Goal: Transaction & Acquisition: Purchase product/service

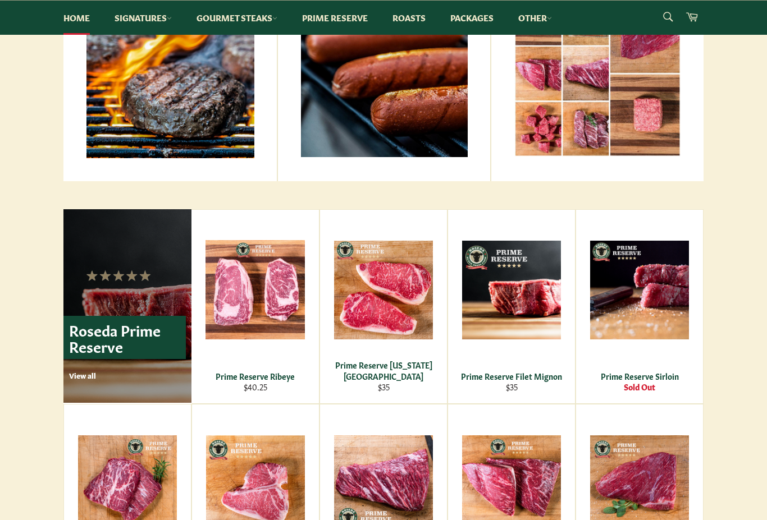
scroll to position [547, 0]
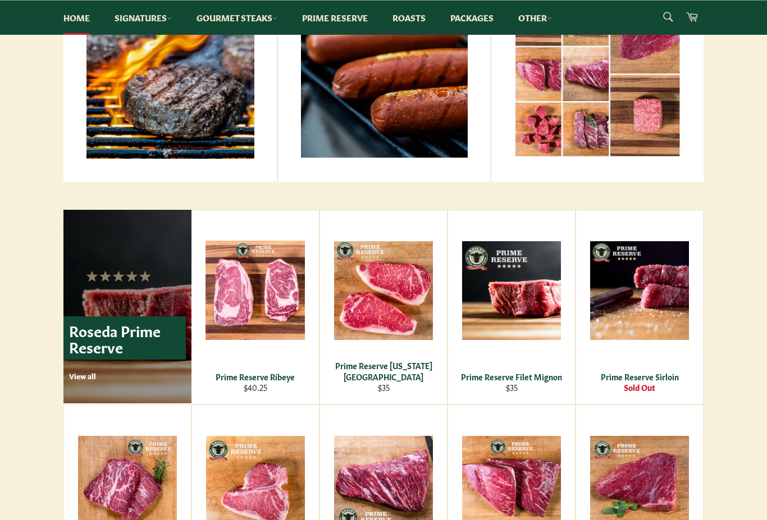
click at [245, 382] on div "Prime Reserve Ribeye" at bounding box center [255, 376] width 113 height 11
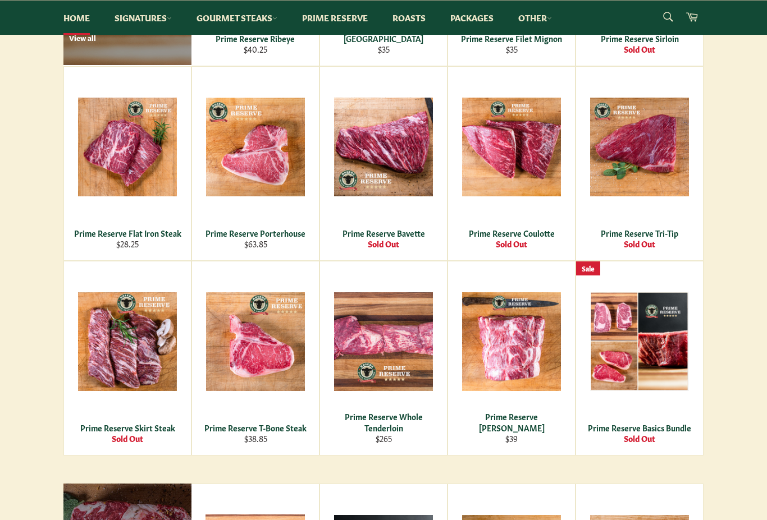
scroll to position [888, 0]
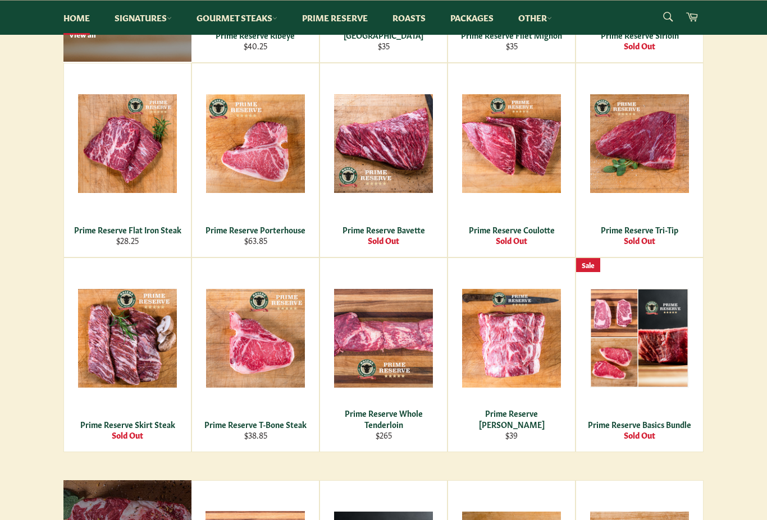
click at [631, 232] on div "Prime Reserve Tri-Tip" at bounding box center [639, 229] width 113 height 11
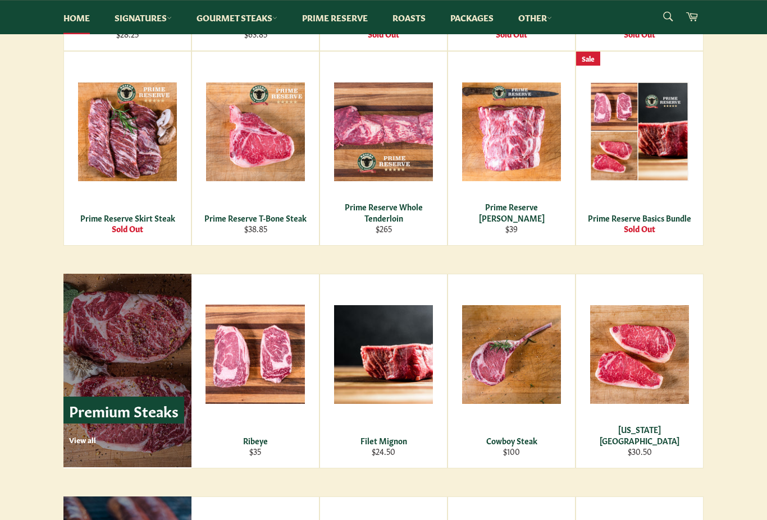
scroll to position [1095, 0]
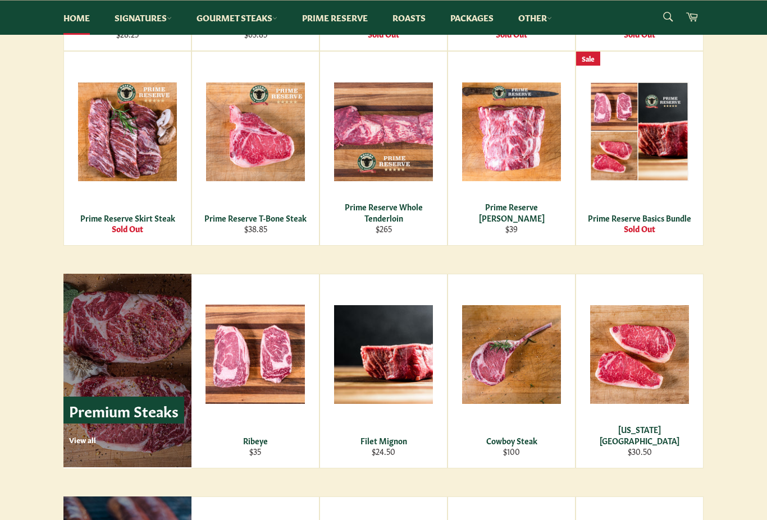
click at [98, 443] on p "View all" at bounding box center [126, 440] width 115 height 10
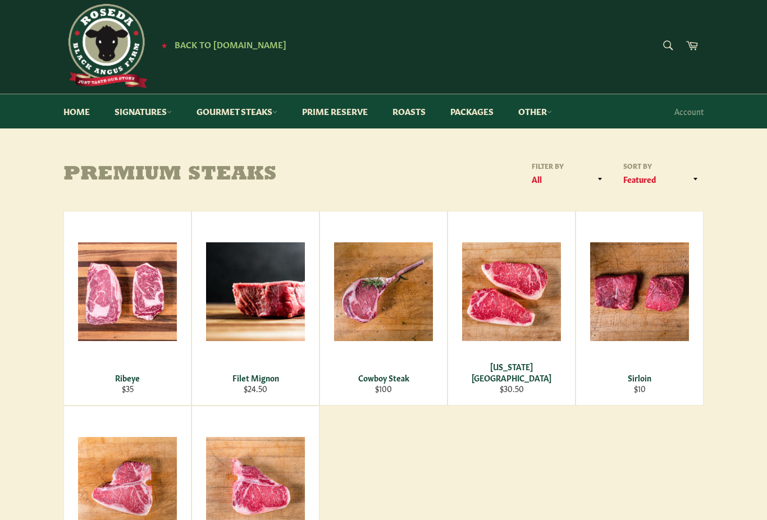
scroll to position [21, 0]
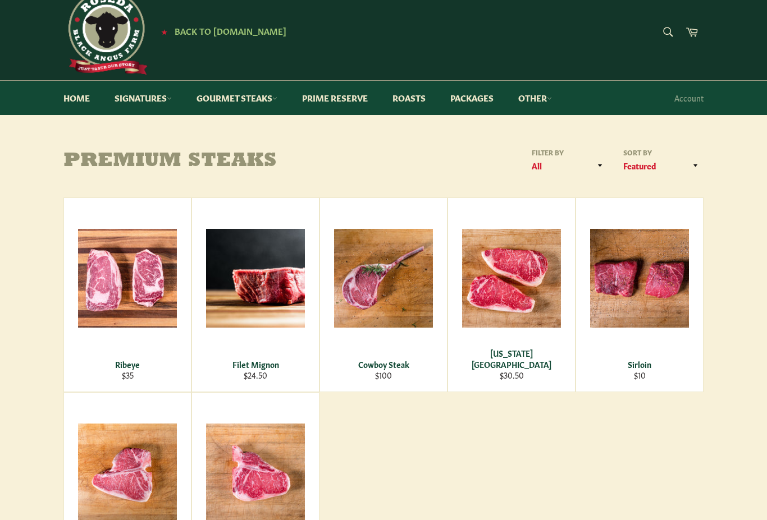
click at [122, 368] on div "Ribeye" at bounding box center [127, 364] width 113 height 11
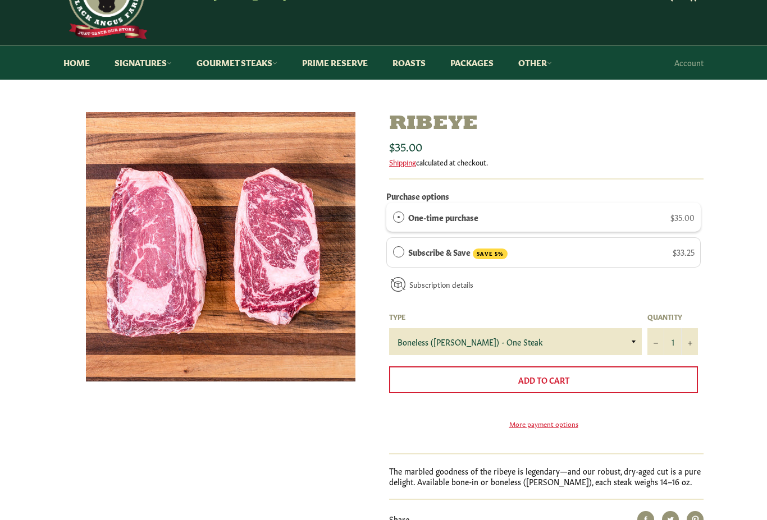
scroll to position [62, 0]
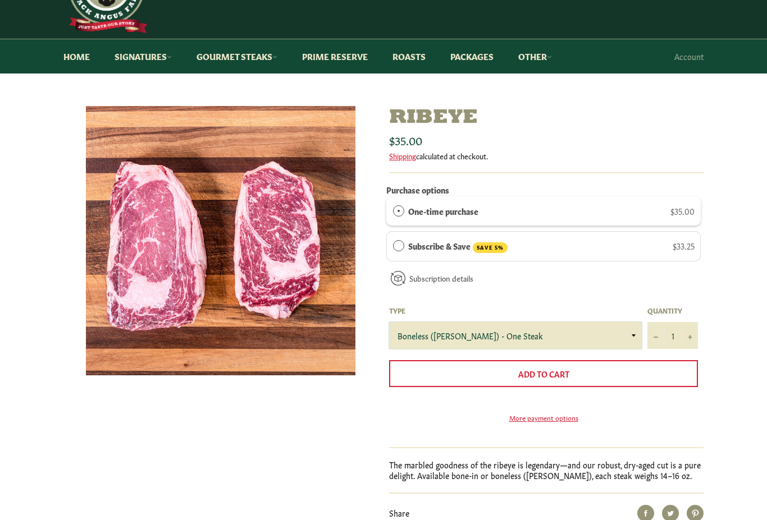
click at [624, 331] on select "Boneless (Delmonico) - One Steak Bone-In - One Steak" at bounding box center [515, 335] width 253 height 27
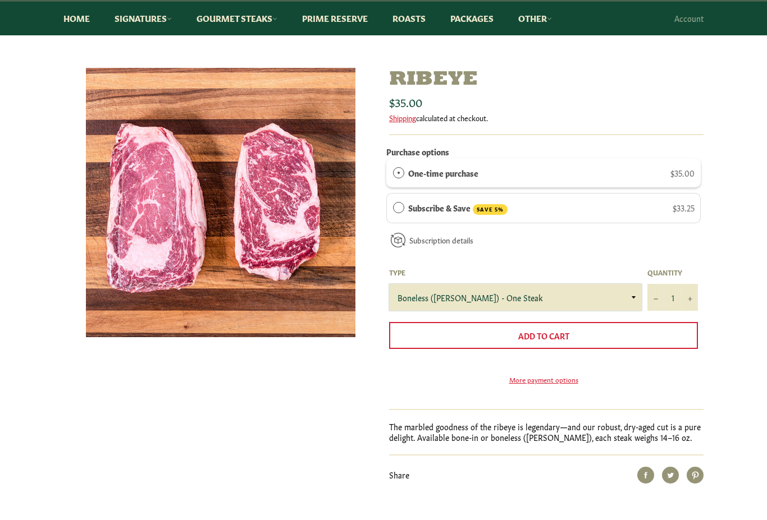
scroll to position [100, 0]
click at [584, 332] on button "Add to Cart" at bounding box center [543, 335] width 309 height 27
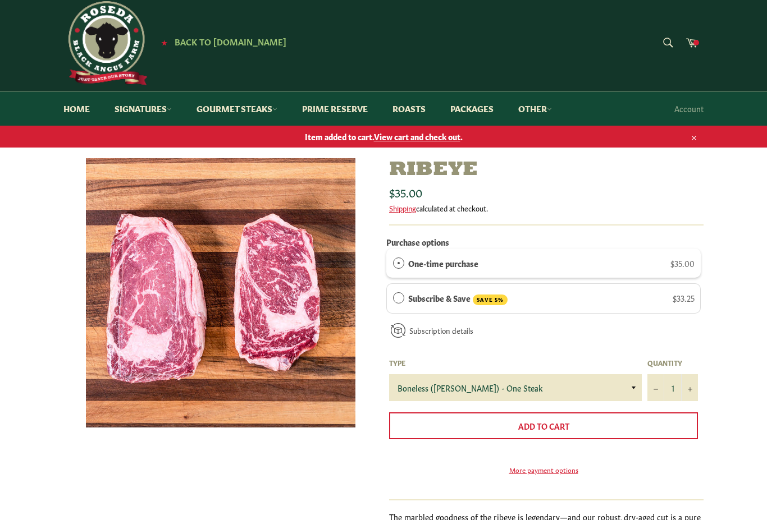
scroll to position [0, 0]
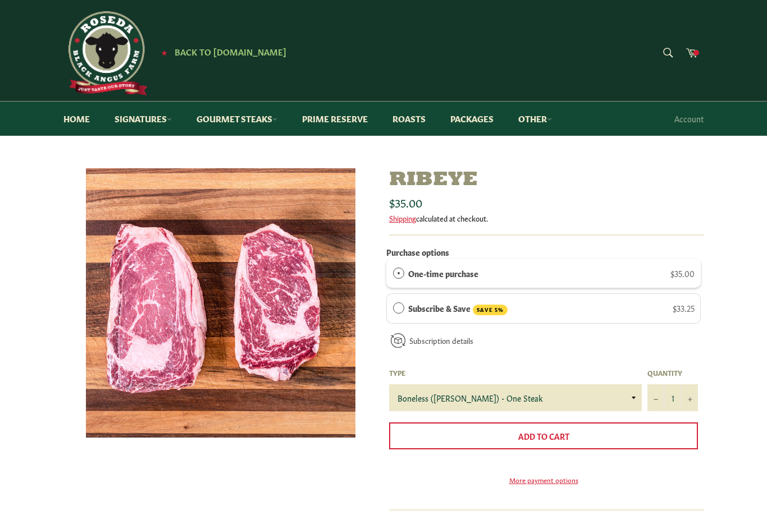
click at [351, 118] on link "Prime Reserve" at bounding box center [335, 119] width 88 height 34
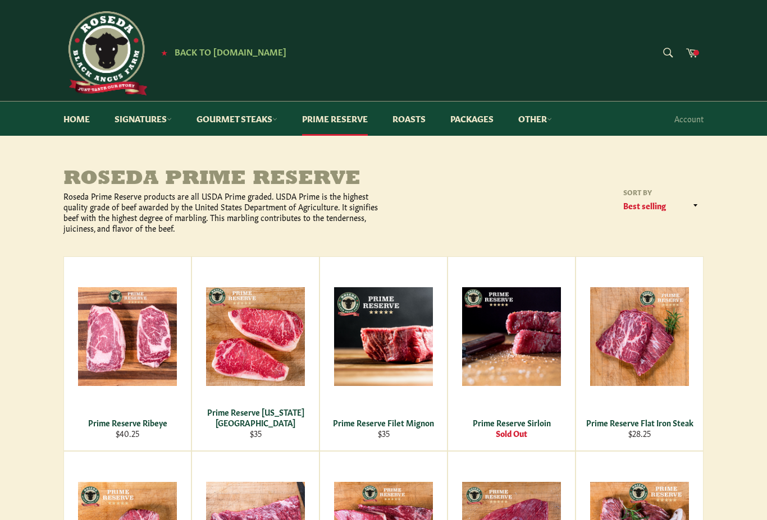
click at [417, 128] on link "Roasts" at bounding box center [409, 119] width 56 height 34
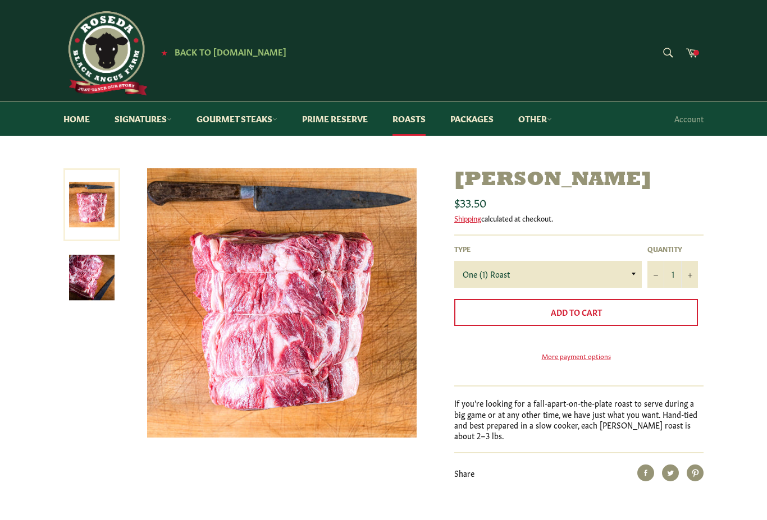
click at [86, 204] on link at bounding box center [91, 204] width 57 height 73
click at [94, 285] on img at bounding box center [91, 277] width 45 height 45
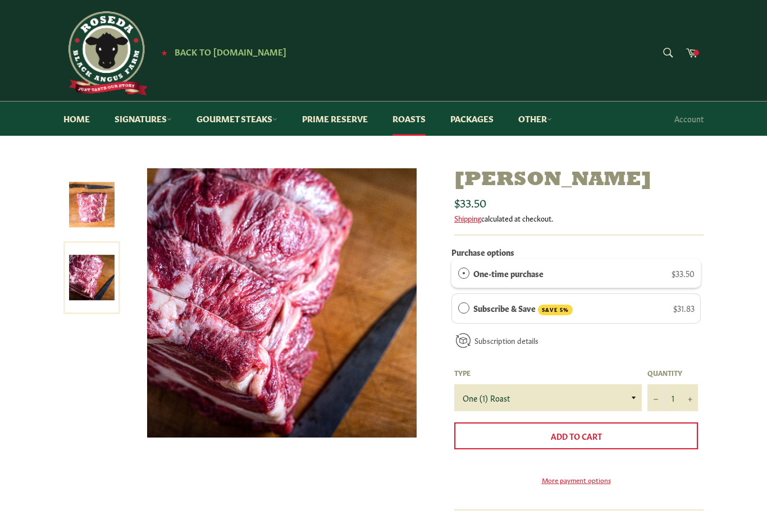
click at [279, 114] on link "Gourmet Steaks" at bounding box center [236, 119] width 103 height 34
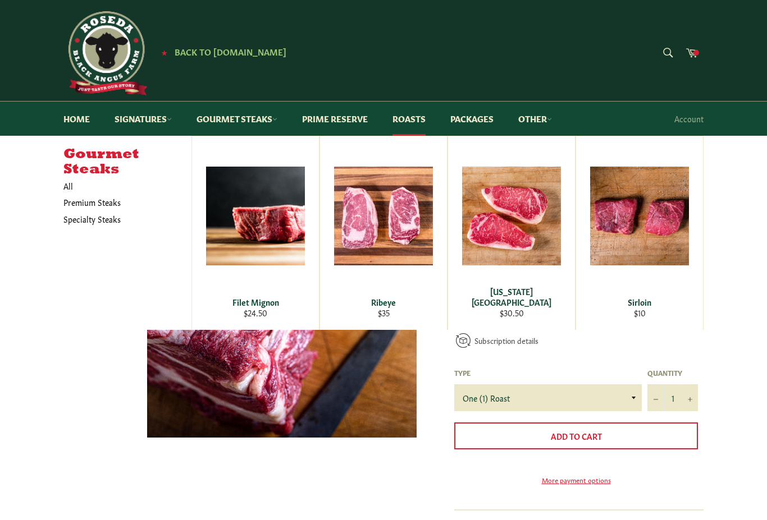
click at [393, 236] on span "View" at bounding box center [383, 234] width 72 height 29
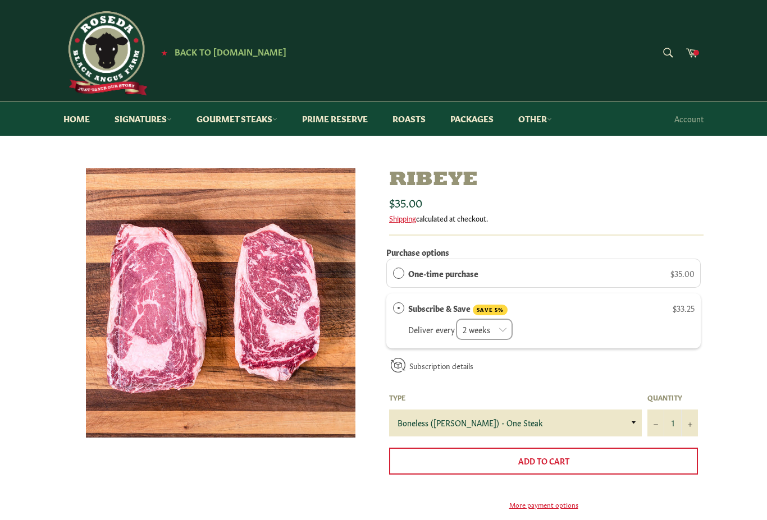
click at [390, 263] on div "One-time purchase $35.00" at bounding box center [543, 273] width 314 height 29
radio input "true"
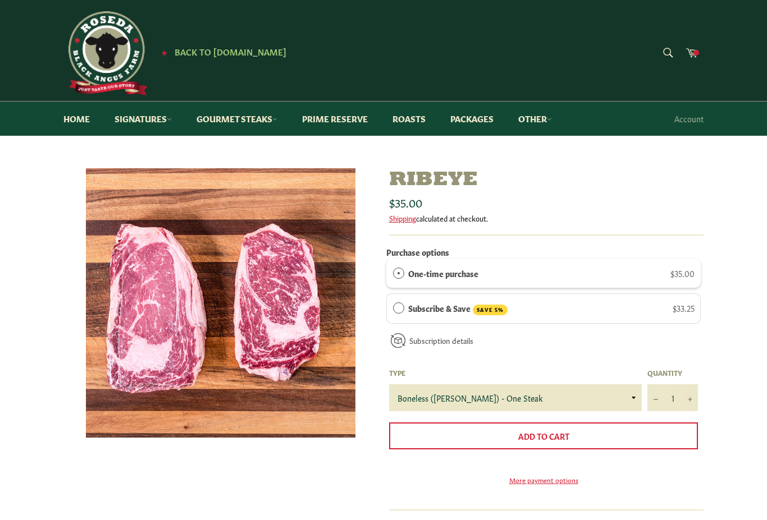
click at [402, 259] on div "One-time purchase $35.00" at bounding box center [543, 273] width 314 height 29
click at [617, 427] on button "Add to Cart" at bounding box center [543, 436] width 309 height 27
click at [483, 116] on link "Packages" at bounding box center [472, 119] width 66 height 34
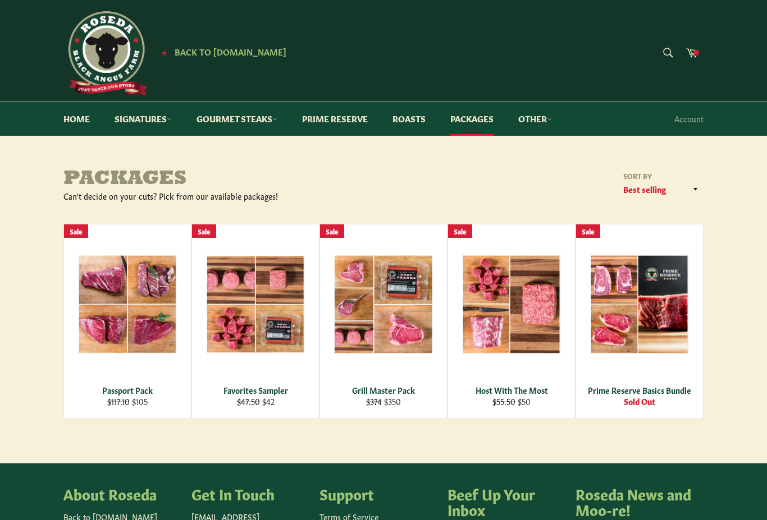
click at [660, 329] on div "View" at bounding box center [639, 321] width 127 height 194
click at [170, 114] on link "Signatures" at bounding box center [143, 119] width 80 height 34
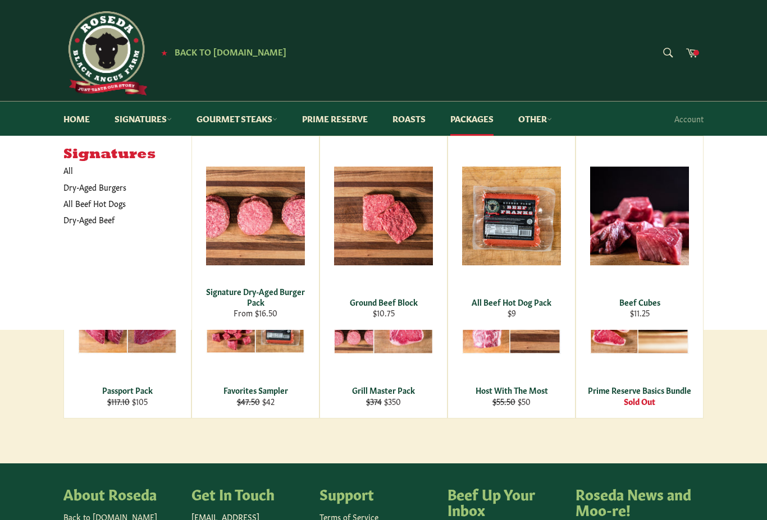
click at [258, 112] on link "Gourmet Steaks" at bounding box center [236, 119] width 103 height 34
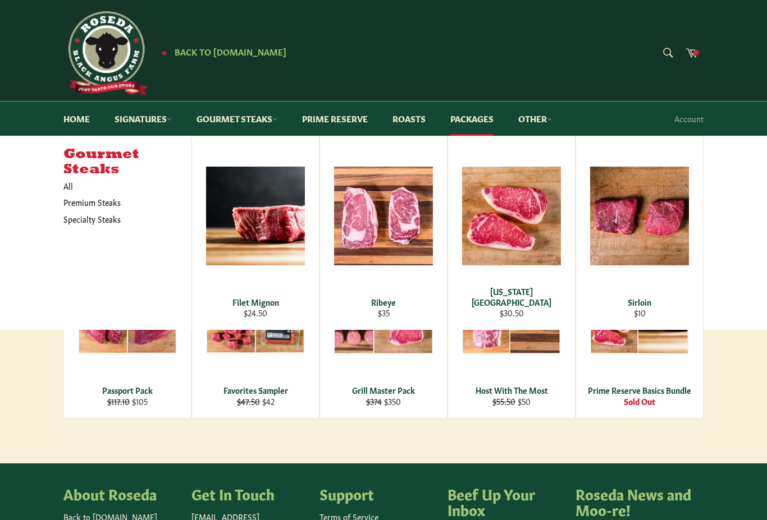
click at [242, 126] on link "Gourmet Steaks" at bounding box center [236, 119] width 103 height 34
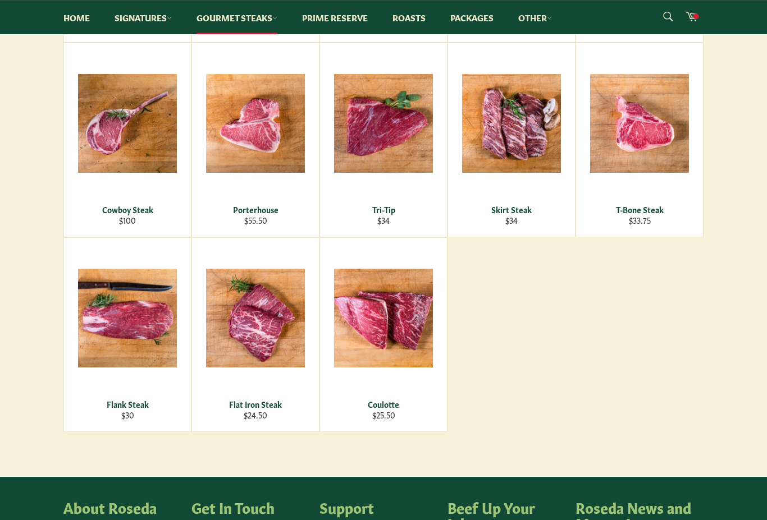
click at [689, 301] on div "Filet Mignon Regular price $24.50 View Ribeye Regular price $35 View New York S…" at bounding box center [383, 140] width 640 height 584
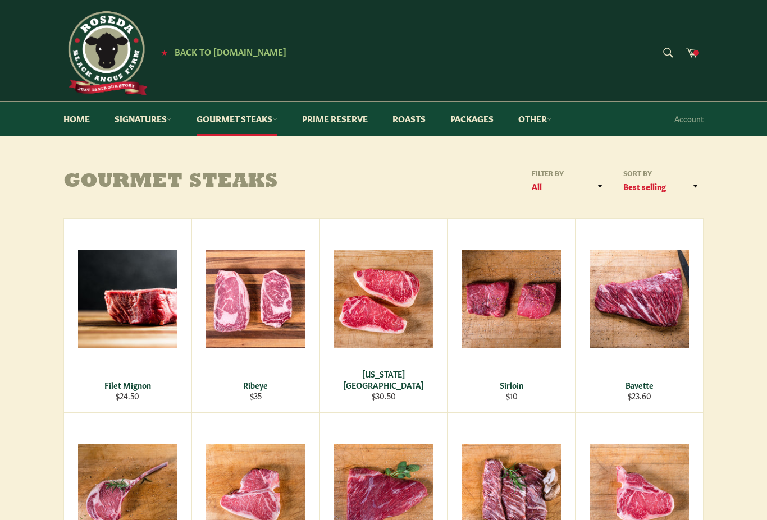
click at [542, 125] on link "Other" at bounding box center [535, 119] width 56 height 34
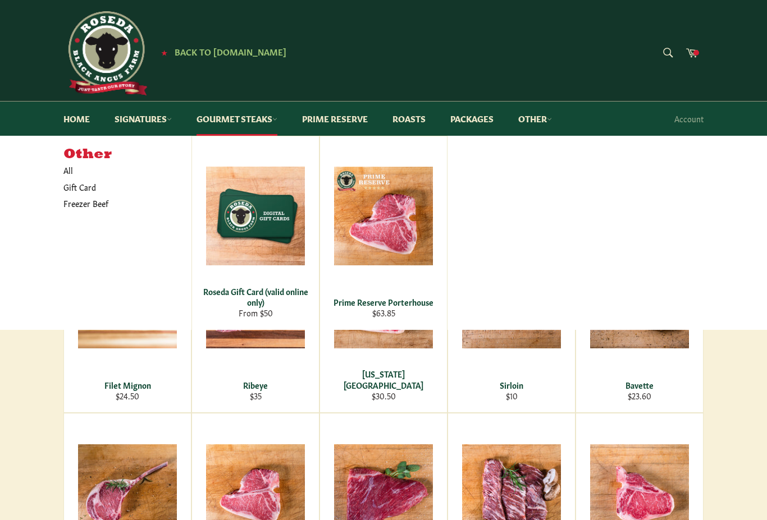
click at [416, 113] on link "Roasts" at bounding box center [409, 119] width 56 height 34
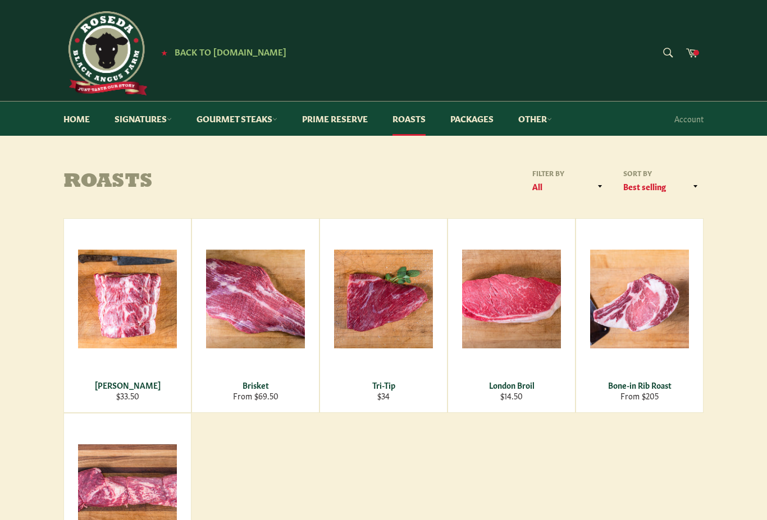
click at [347, 126] on link "Prime Reserve" at bounding box center [335, 119] width 88 height 34
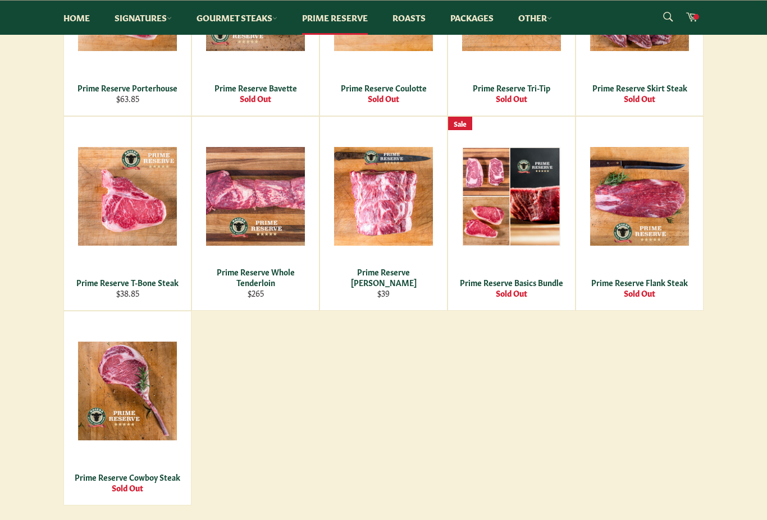
scroll to position [531, 0]
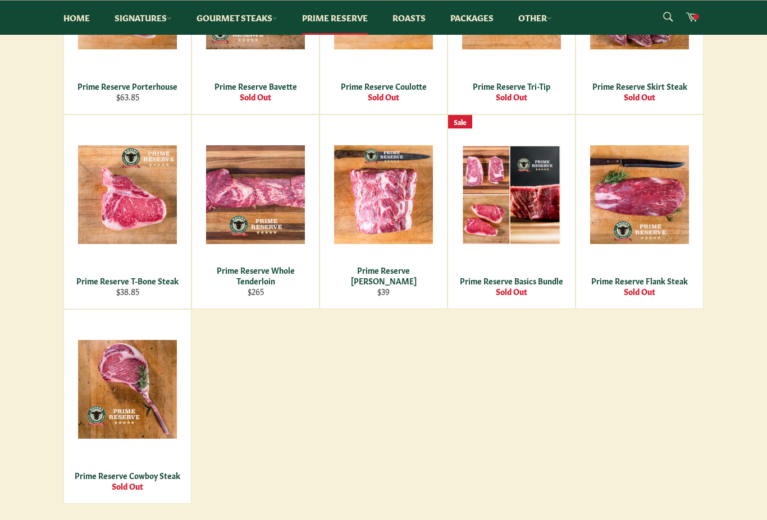
click at [650, 384] on div "Prime Reserve Ribeye Regular price $40.25 View Prime Reserve New York Strip Reg…" at bounding box center [383, 114] width 640 height 779
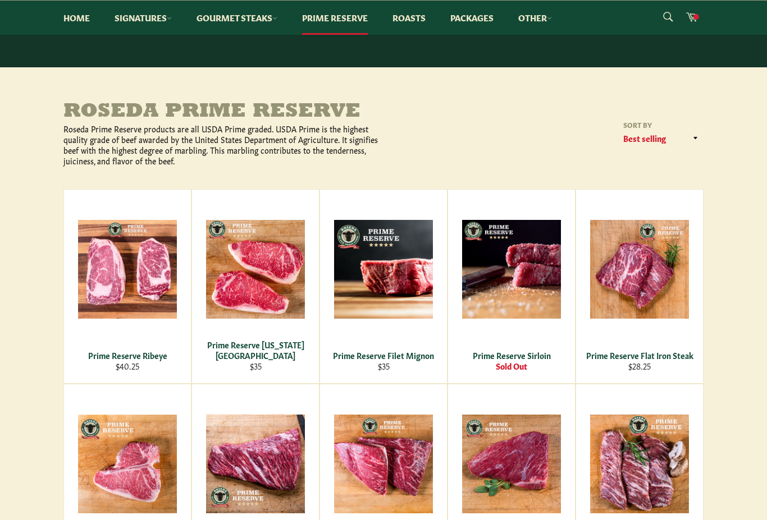
scroll to position [0, 0]
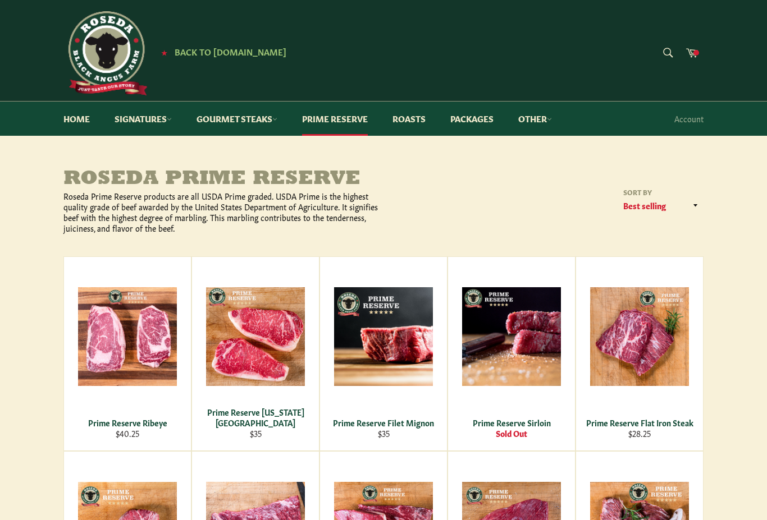
click at [666, 53] on form "Search Search" at bounding box center [666, 53] width 25 height 25
type input "Chuck roast"
click at [669, 52] on form "Search Chuck roast Search" at bounding box center [609, 53] width 140 height 25
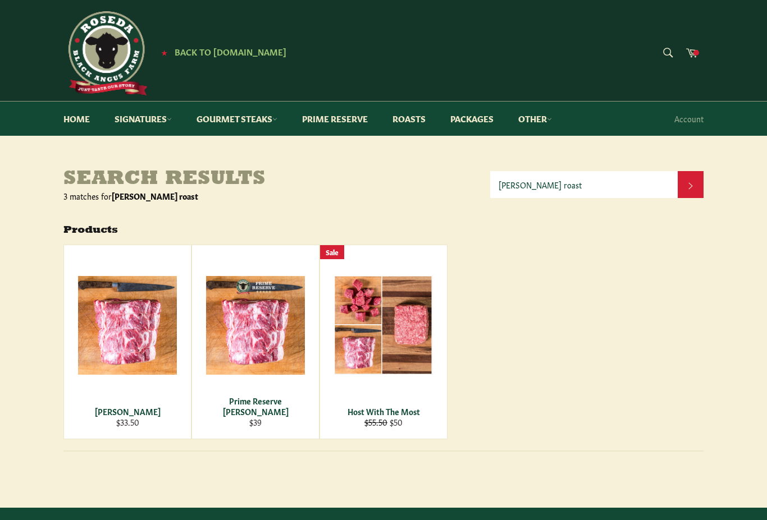
click at [129, 344] on span "View" at bounding box center [127, 343] width 72 height 29
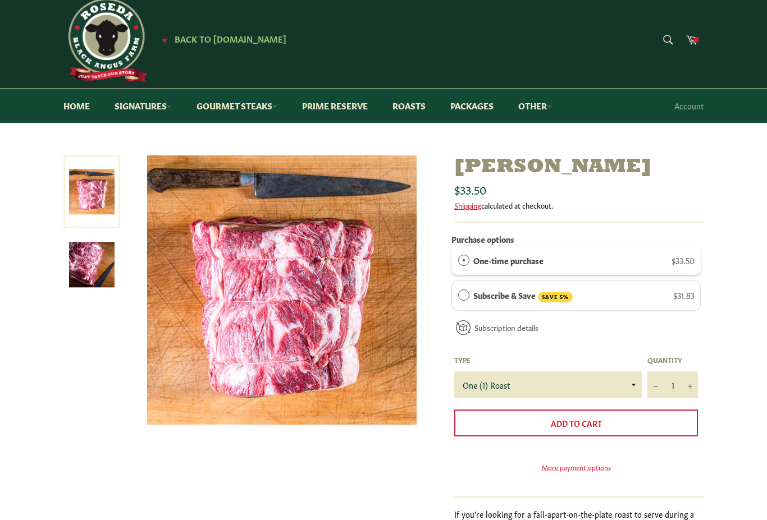
scroll to position [12, 0]
click at [90, 203] on link at bounding box center [91, 192] width 57 height 73
click at [95, 276] on img at bounding box center [91, 264] width 45 height 45
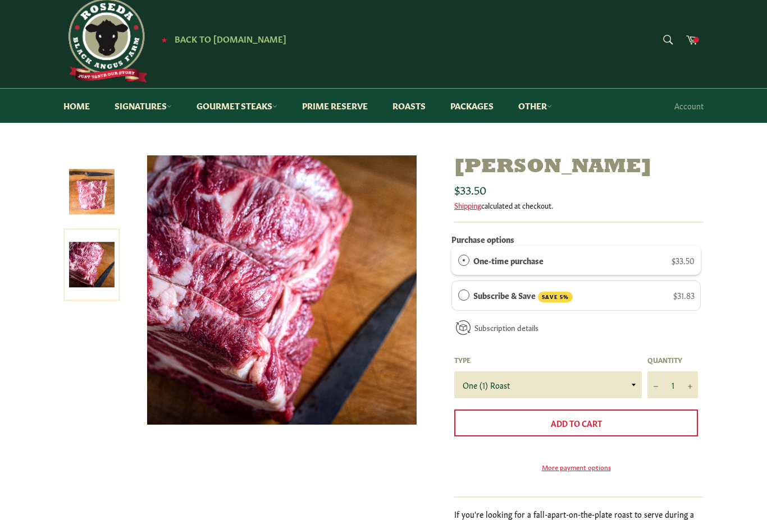
scroll to position [13, 0]
click at [100, 209] on img at bounding box center [91, 191] width 45 height 45
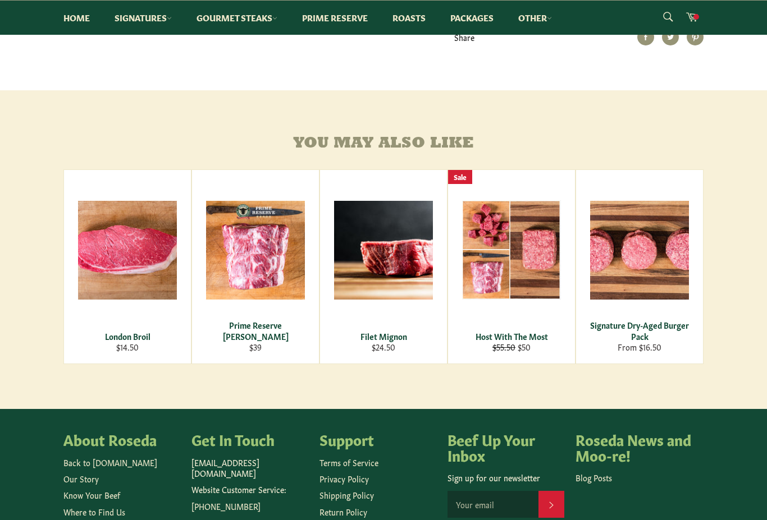
scroll to position [572, 0]
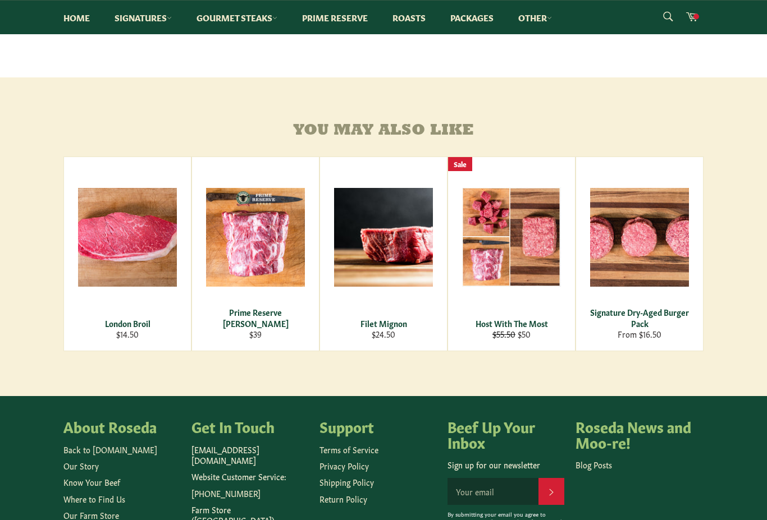
click at [235, 301] on div "View" at bounding box center [255, 255] width 127 height 194
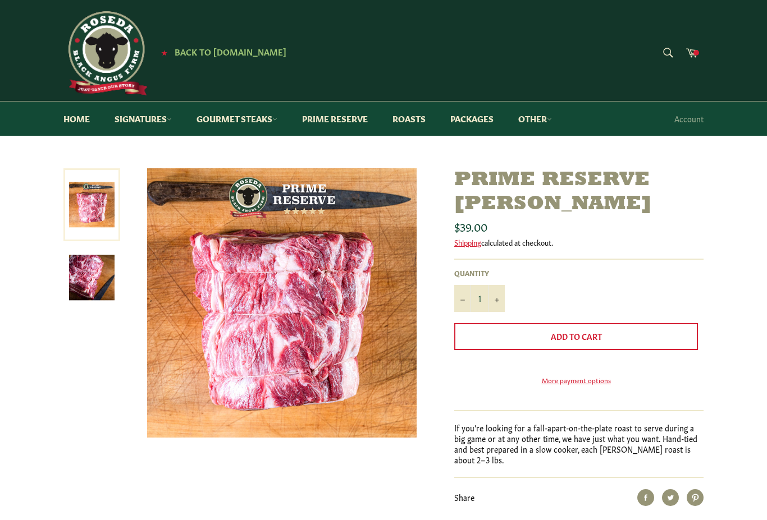
click at [681, 328] on button "Add to Cart" at bounding box center [576, 336] width 244 height 27
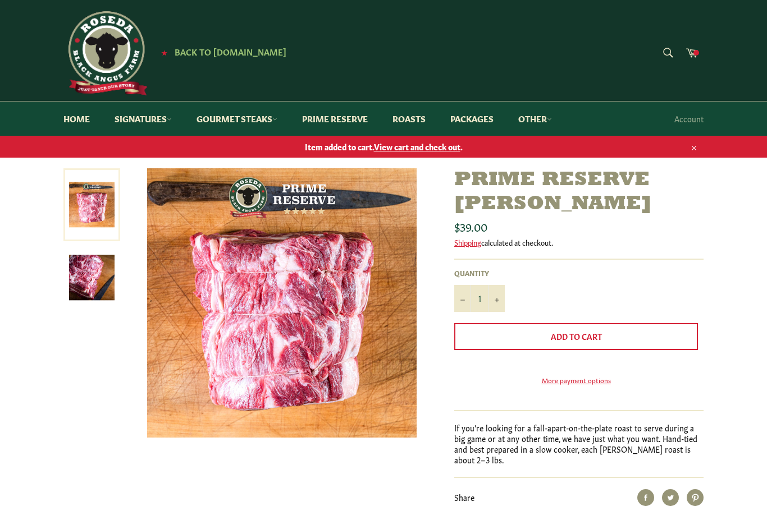
click at [605, 331] on button "Add to Cart" at bounding box center [576, 336] width 244 height 27
click at [698, 52] on span at bounding box center [696, 53] width 6 height 6
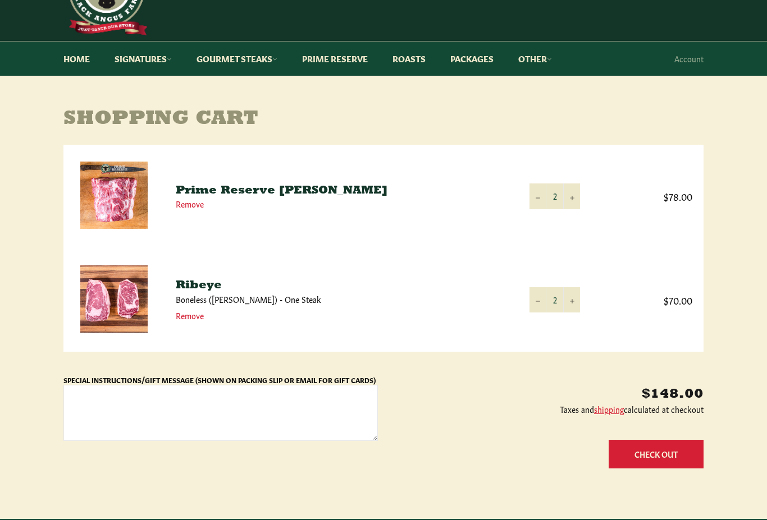
scroll to position [64, 0]
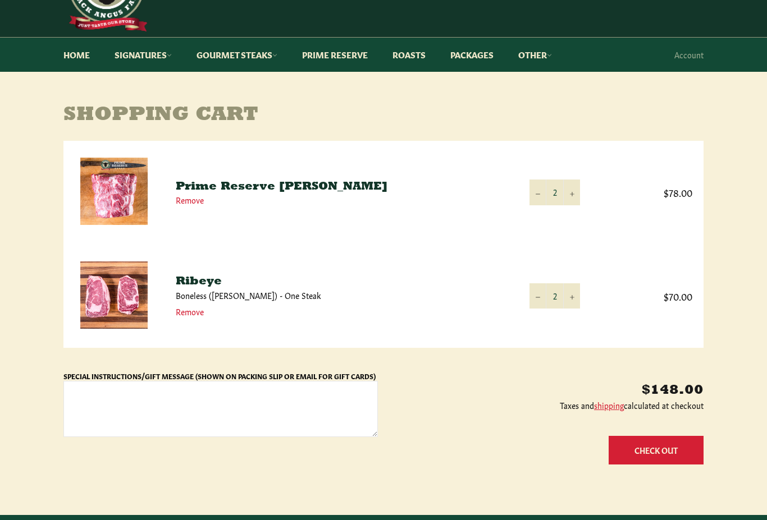
click at [536, 300] on button "−" at bounding box center [537, 295] width 17 height 25
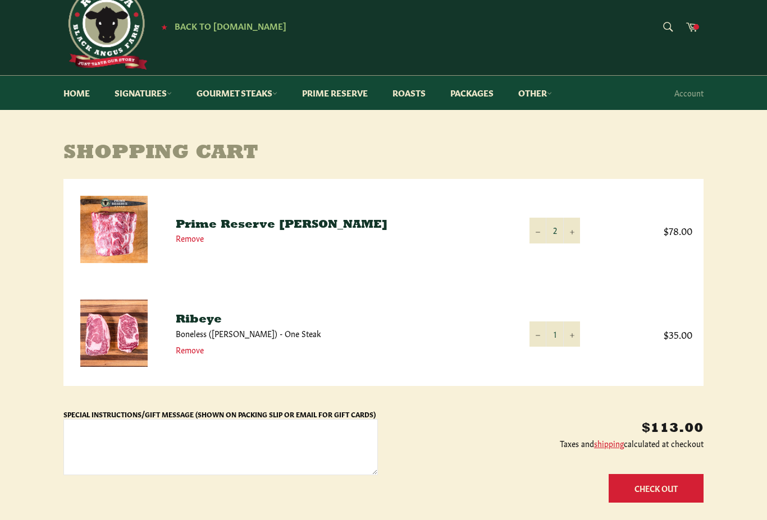
scroll to position [25, 0]
click at [540, 227] on button "−" at bounding box center [537, 230] width 17 height 25
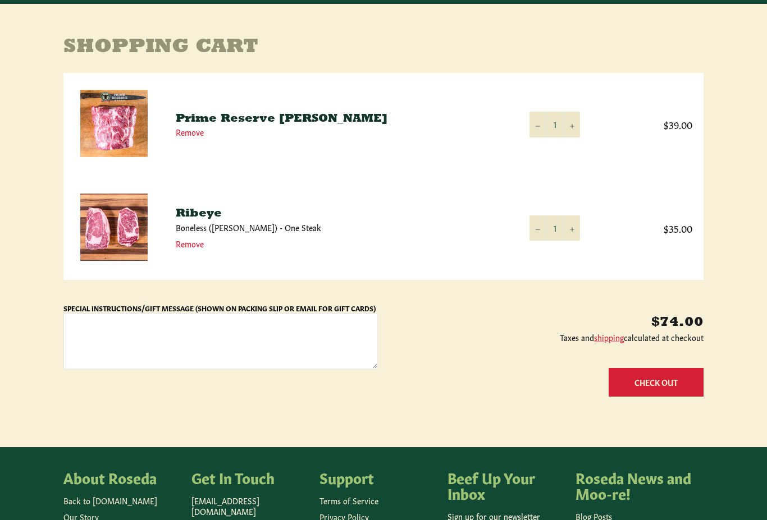
scroll to position [0, 0]
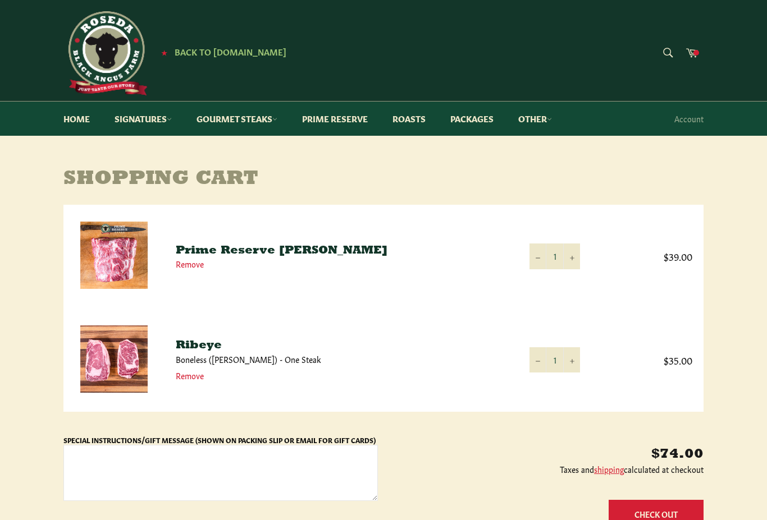
click at [545, 122] on link "Other" at bounding box center [535, 119] width 56 height 34
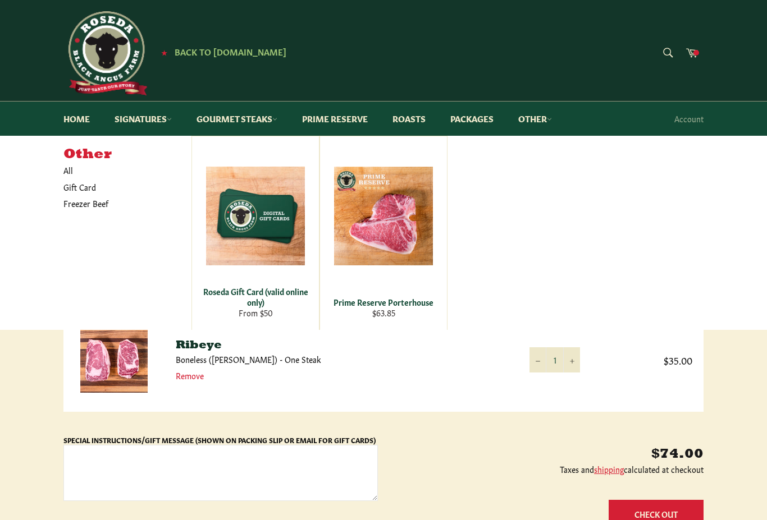
click at [223, 55] on span "Back to [DOMAIN_NAME]" at bounding box center [231, 51] width 112 height 12
